Goal: Task Accomplishment & Management: Manage account settings

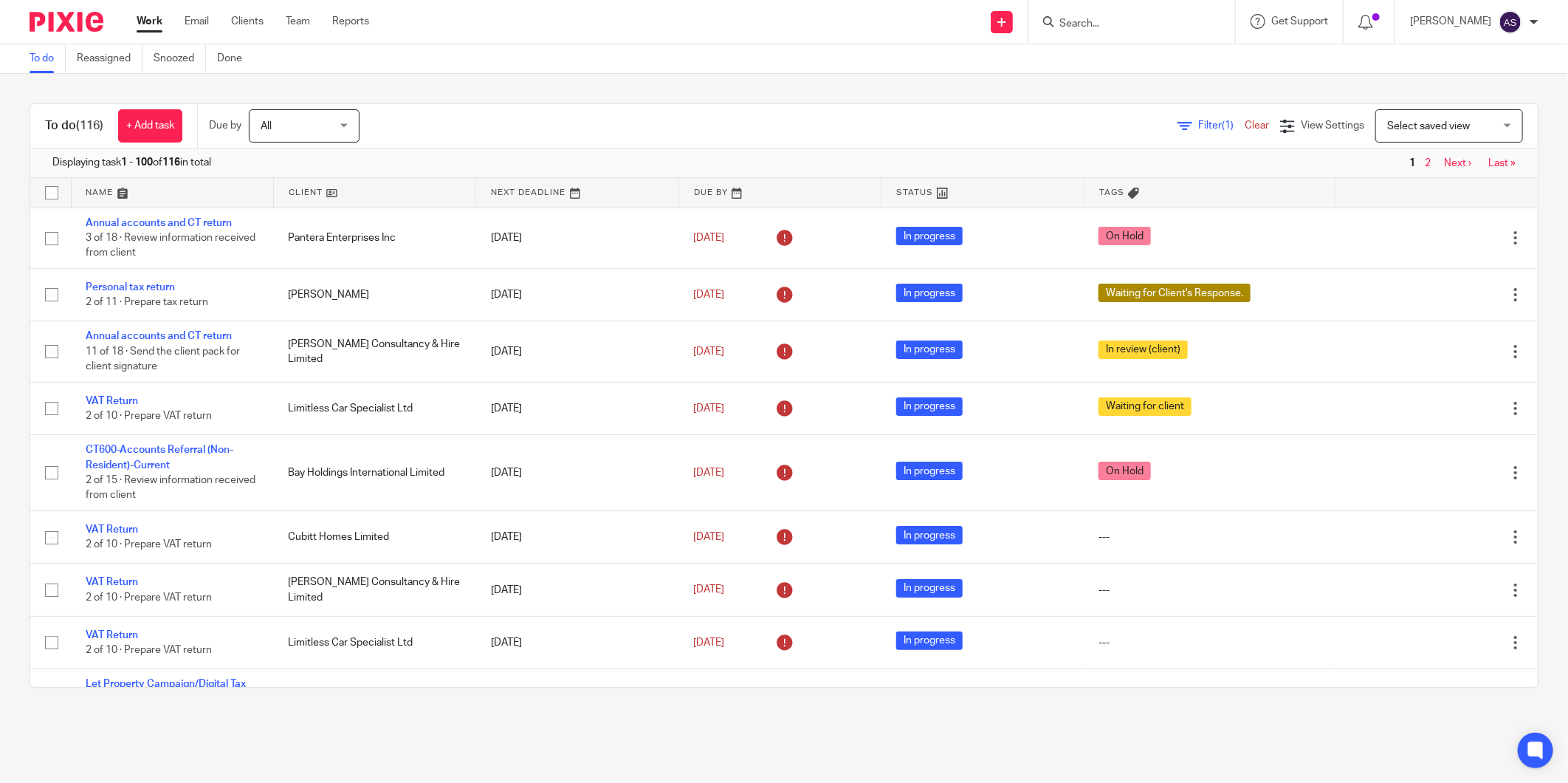
click at [1123, 23] on input "Search" at bounding box center [1125, 24] width 133 height 13
type input "Coco"
click at [1157, 57] on link at bounding box center [1180, 63] width 250 height 34
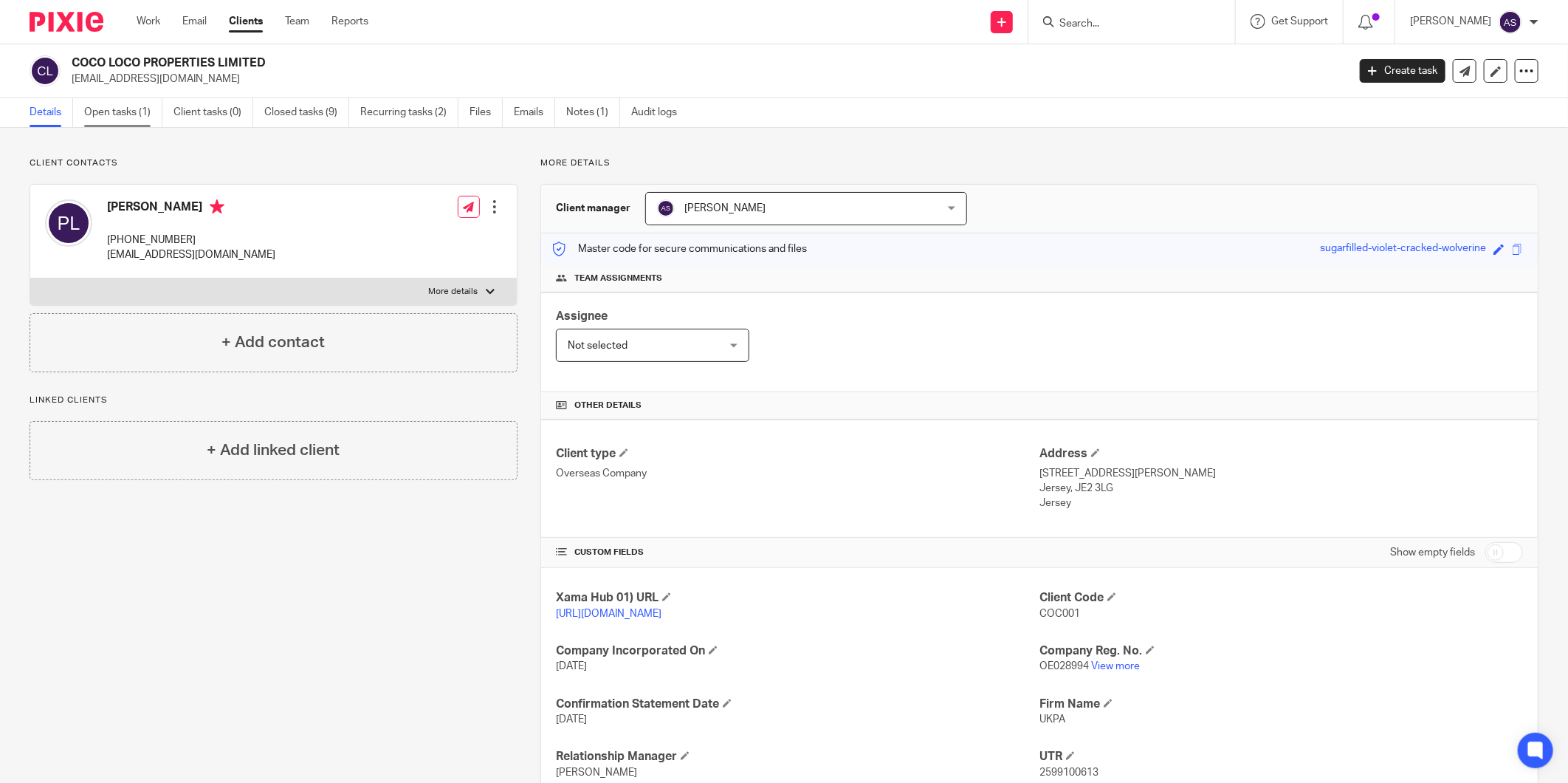
click at [120, 108] on link "Open tasks (1)" at bounding box center [123, 112] width 78 height 28
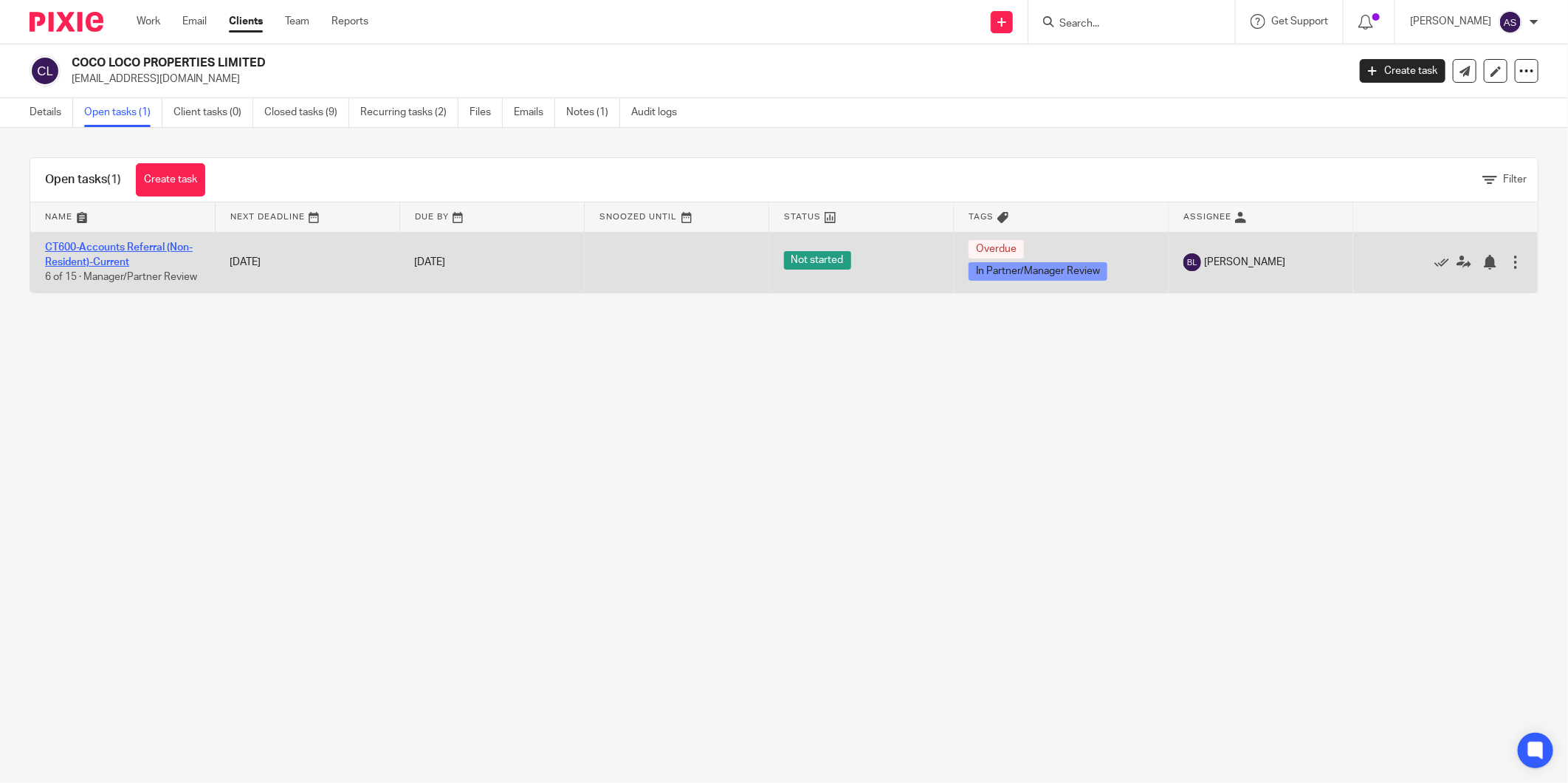
click at [121, 248] on link "CT600-Accounts Referral (Non-Resident)-Current" at bounding box center [118, 254] width 147 height 25
click at [1457, 268] on link at bounding box center [1468, 262] width 22 height 15
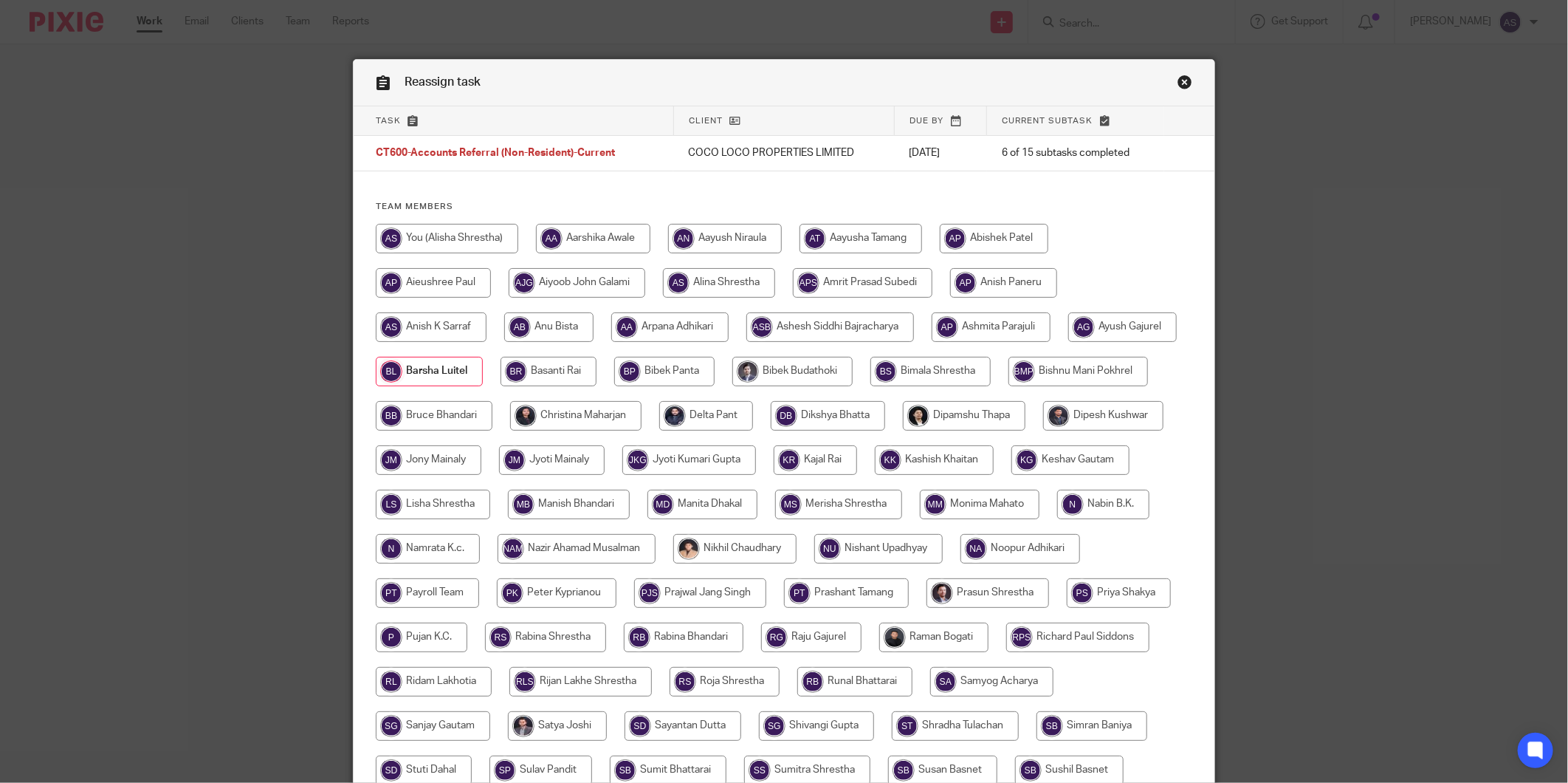
click at [641, 414] on input "radio" at bounding box center [575, 416] width 132 height 29
radio input "true"
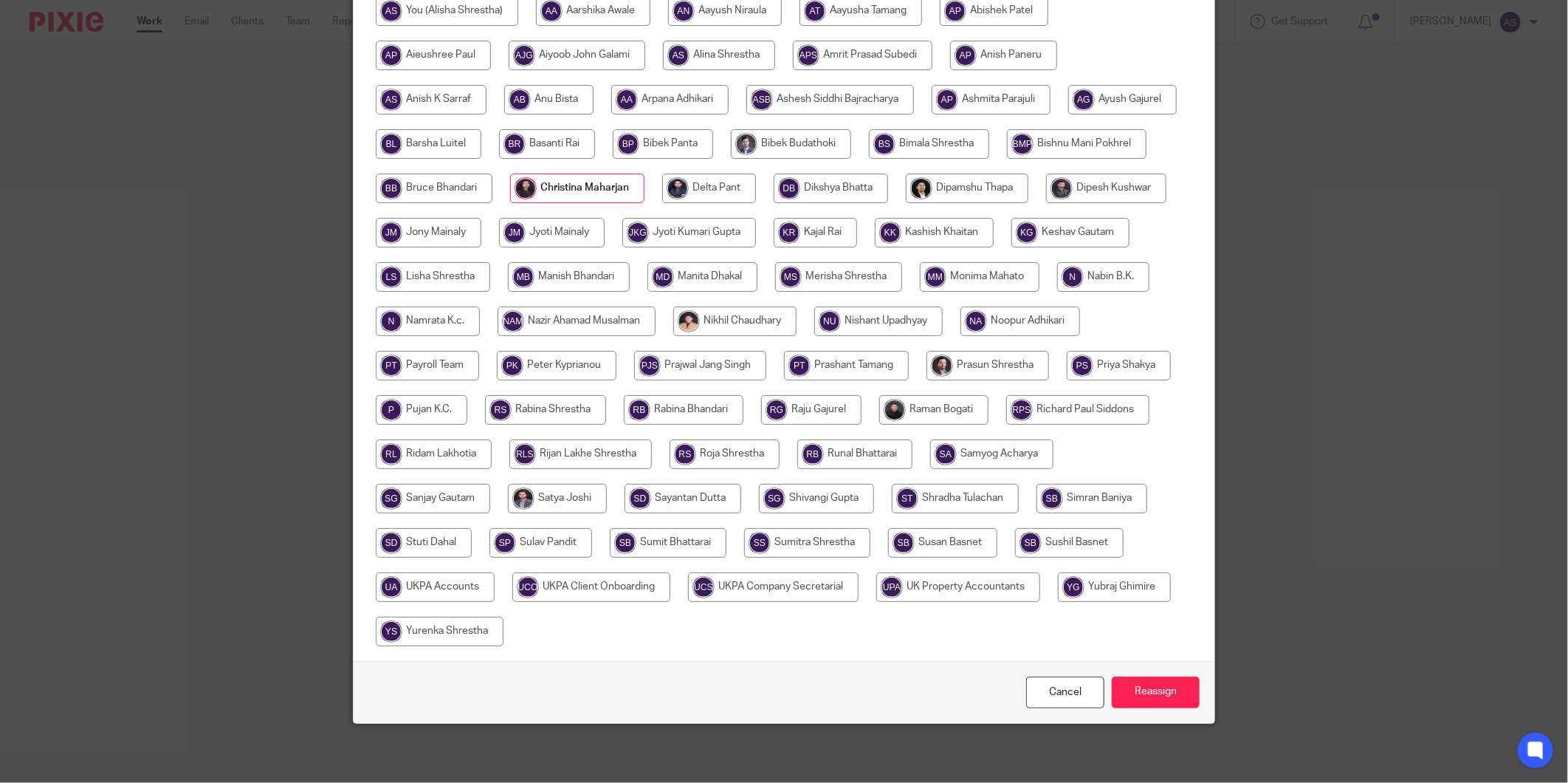
scroll to position [272, 0]
click at [1149, 699] on input "Reassign" at bounding box center [1156, 692] width 88 height 32
